Goal: Check status: Check status

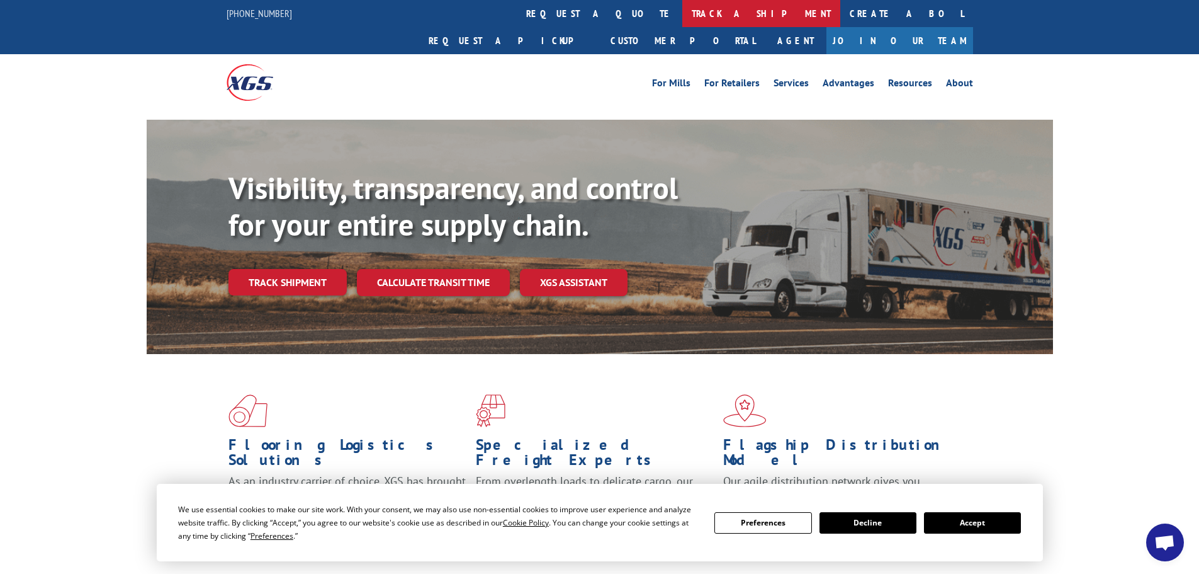
click at [682, 6] on link "track a shipment" at bounding box center [761, 13] width 158 height 27
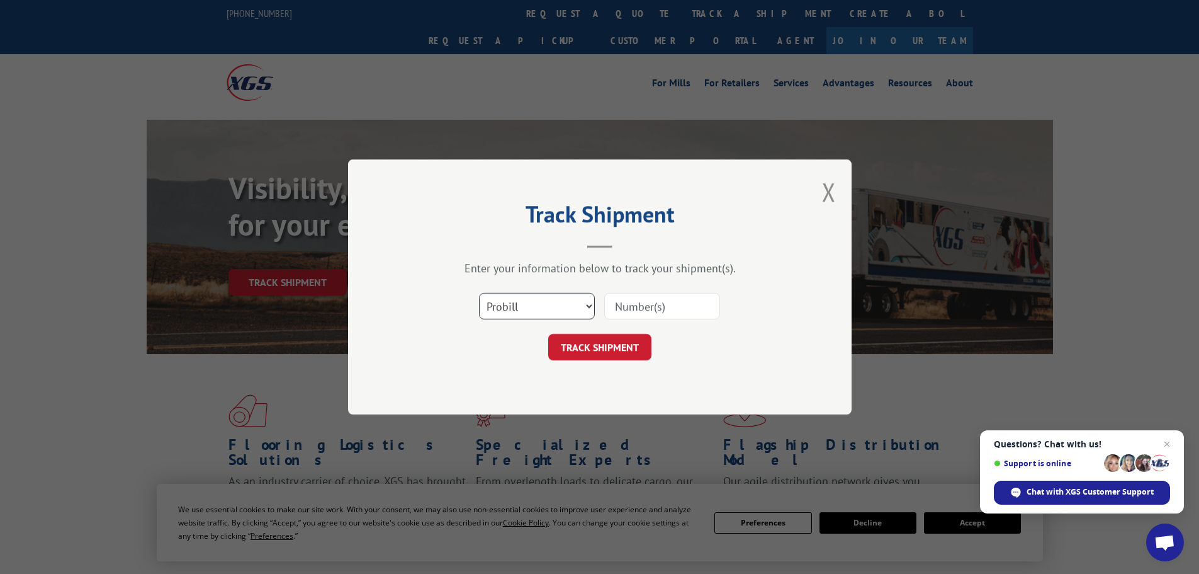
click at [590, 302] on select "Select category... Probill BOL PO" at bounding box center [537, 306] width 116 height 26
select select "bol"
click at [479, 293] on select "Select category... Probill BOL PO" at bounding box center [537, 306] width 116 height 26
paste input "5675629"
type input "5675629"
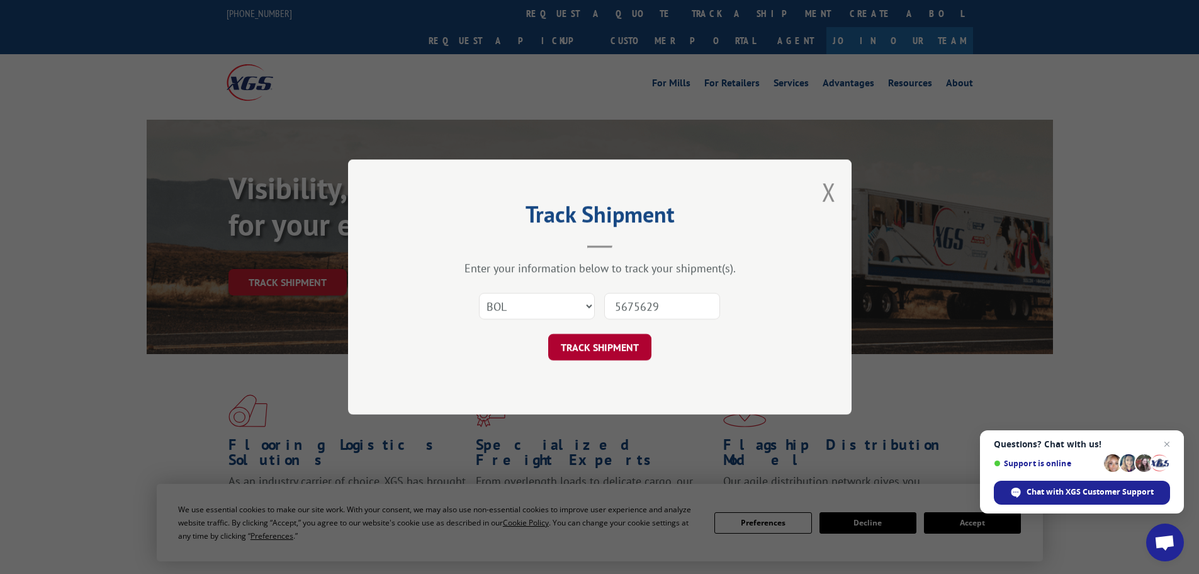
click at [608, 342] on button "TRACK SHIPMENT" at bounding box center [599, 347] width 103 height 26
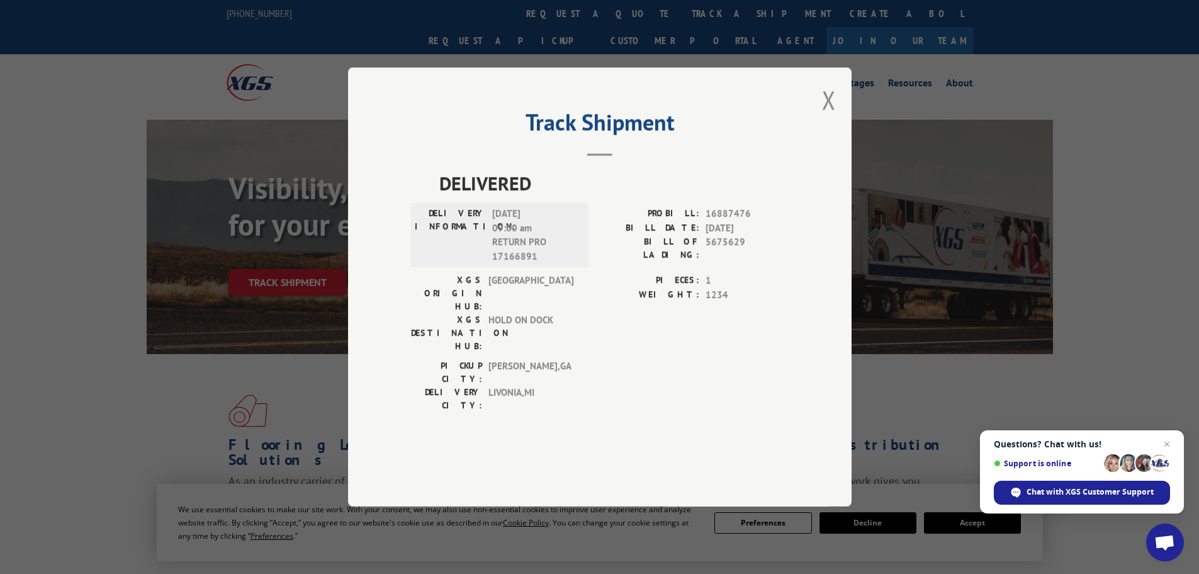
click at [827, 116] on button "Close modal" at bounding box center [829, 99] width 14 height 33
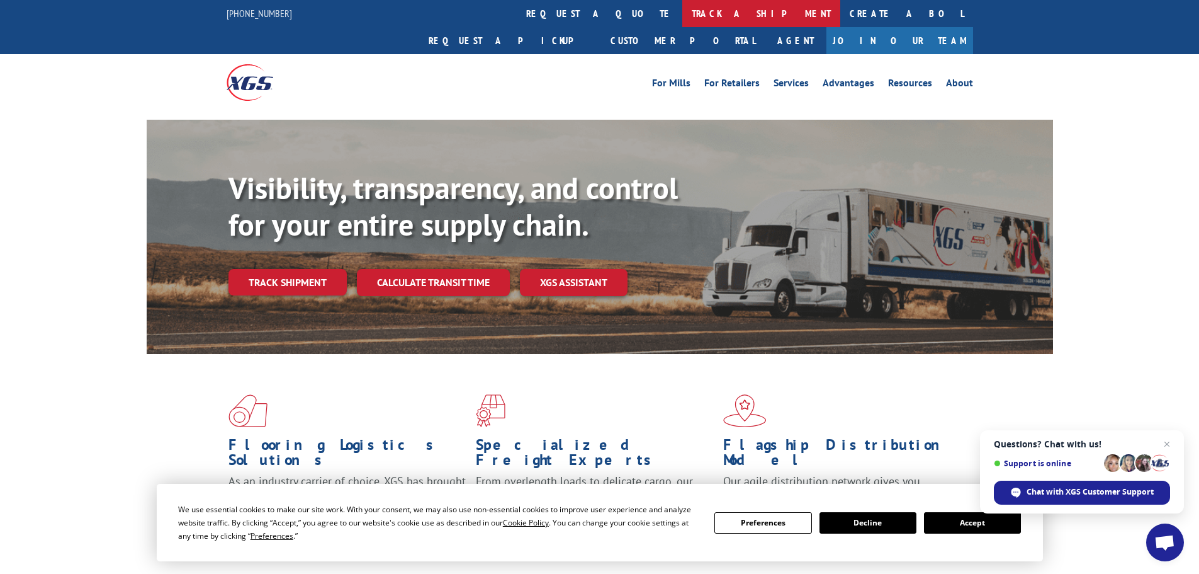
click at [682, 10] on link "track a shipment" at bounding box center [761, 13] width 158 height 27
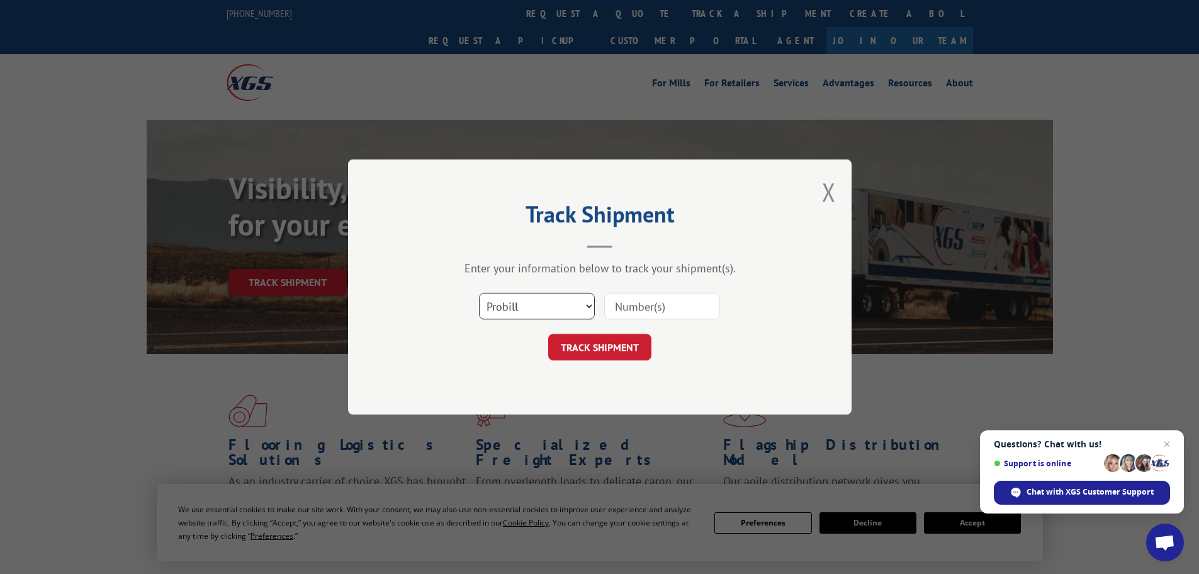
click at [589, 303] on select "Select category... Probill BOL PO" at bounding box center [537, 306] width 116 height 26
select select "bol"
click at [479, 293] on select "Select category... Probill BOL PO" at bounding box center [537, 306] width 116 height 26
paste input "5675629"
type input "5675629"
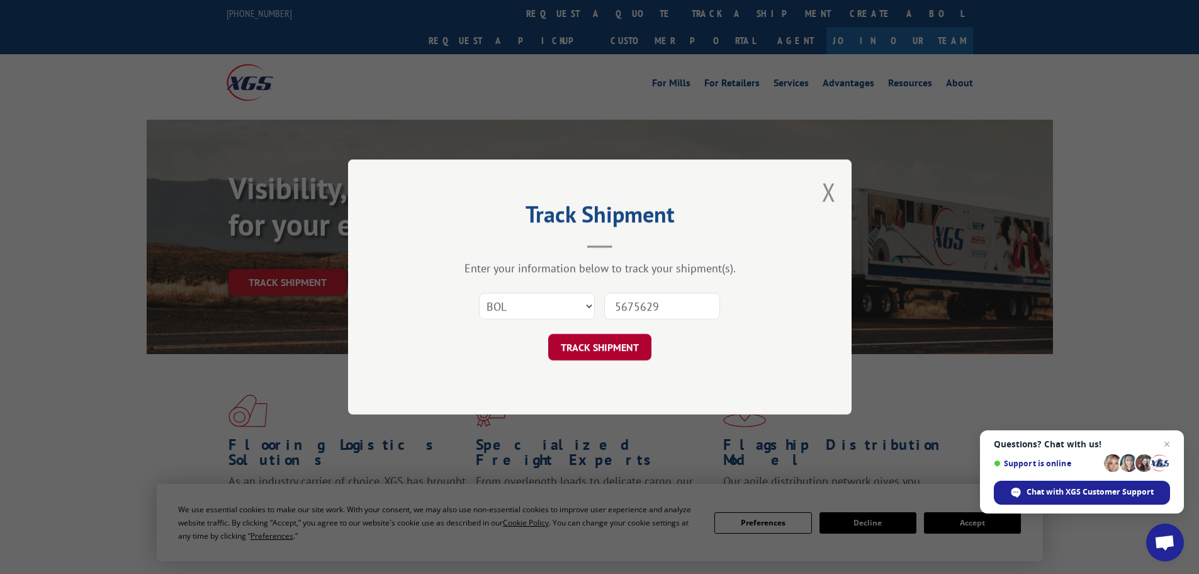
click at [588, 347] on button "TRACK SHIPMENT" at bounding box center [599, 347] width 103 height 26
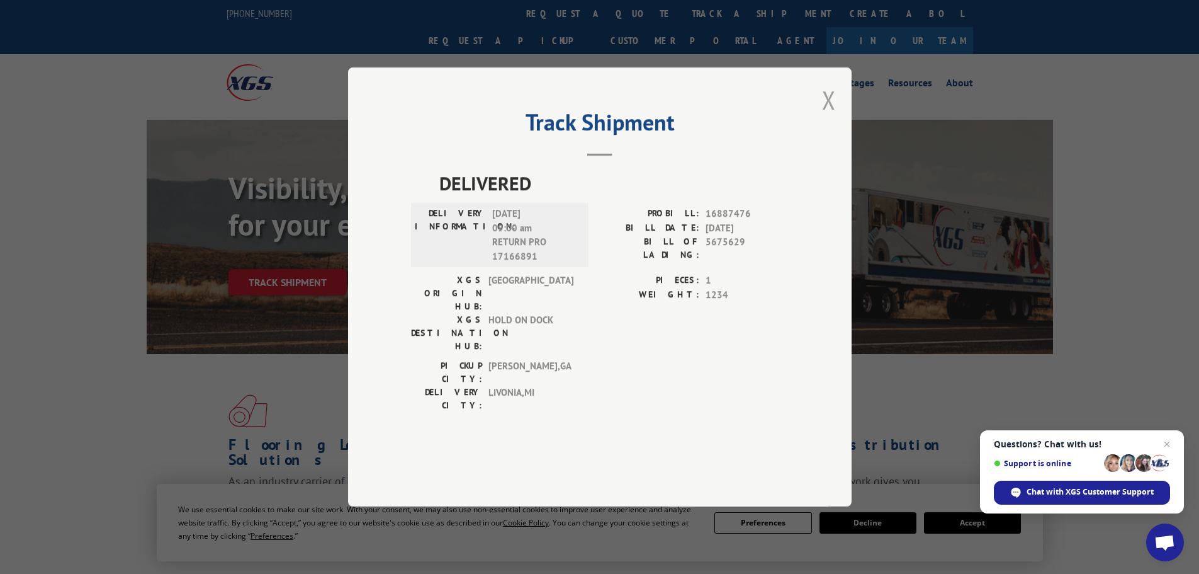
click at [829, 116] on button "Close modal" at bounding box center [829, 99] width 14 height 33
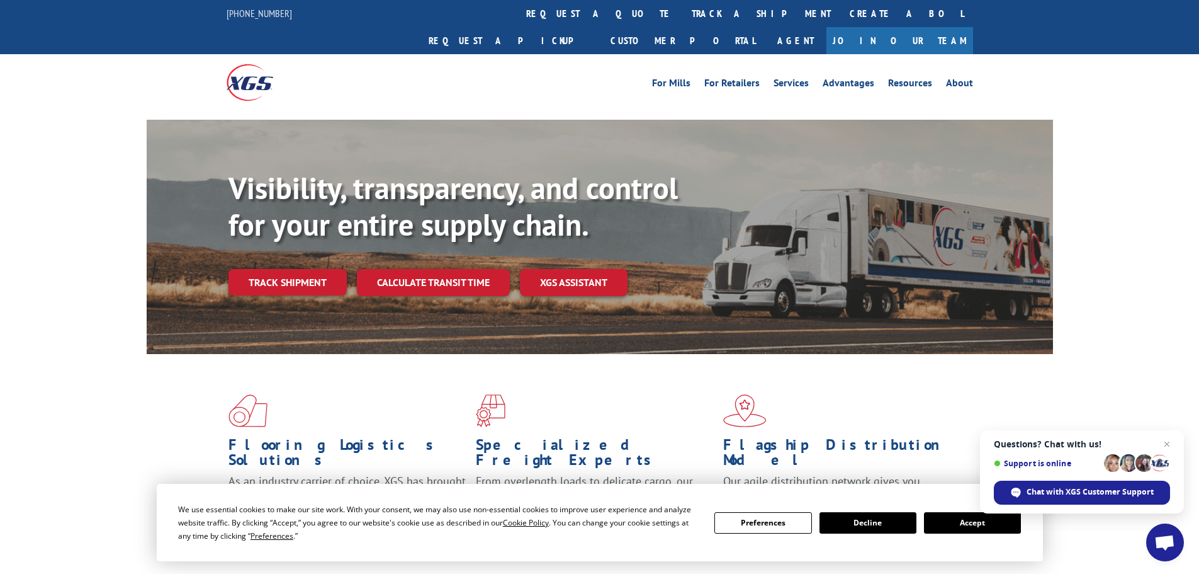
click at [682, 10] on link "track a shipment" at bounding box center [761, 13] width 158 height 27
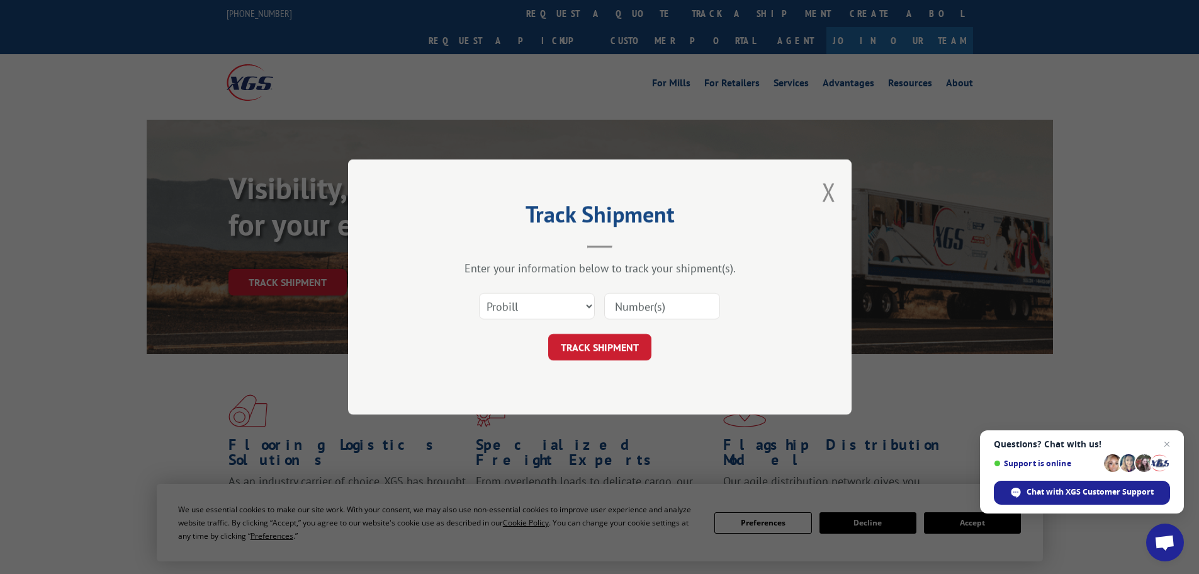
paste input "643230"
type input "643230"
click at [586, 345] on button "TRACK SHIPMENT" at bounding box center [599, 347] width 103 height 26
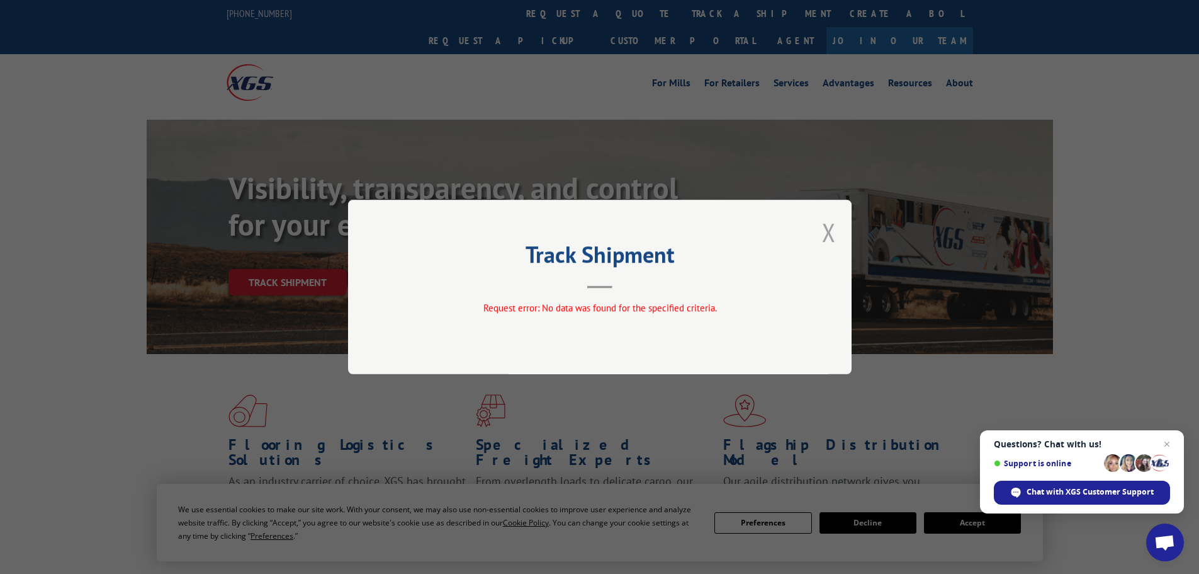
click at [829, 226] on button "Close modal" at bounding box center [829, 231] width 14 height 33
